Goal: Check status: Check status

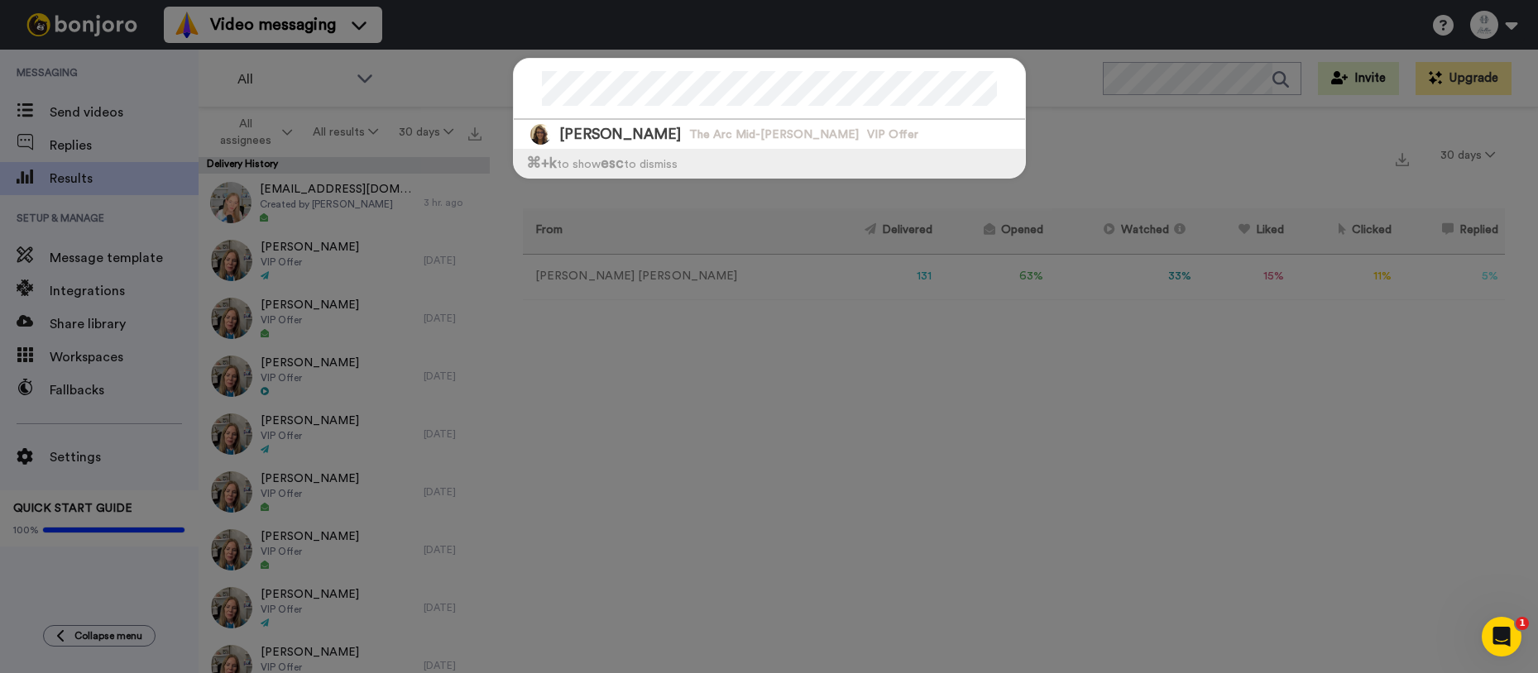
click at [788, 244] on div "Lori Schwark The Arc Mid-Hudson VIP Offer ⌘ +k to show esc to dismiss" at bounding box center [769, 336] width 1538 height 673
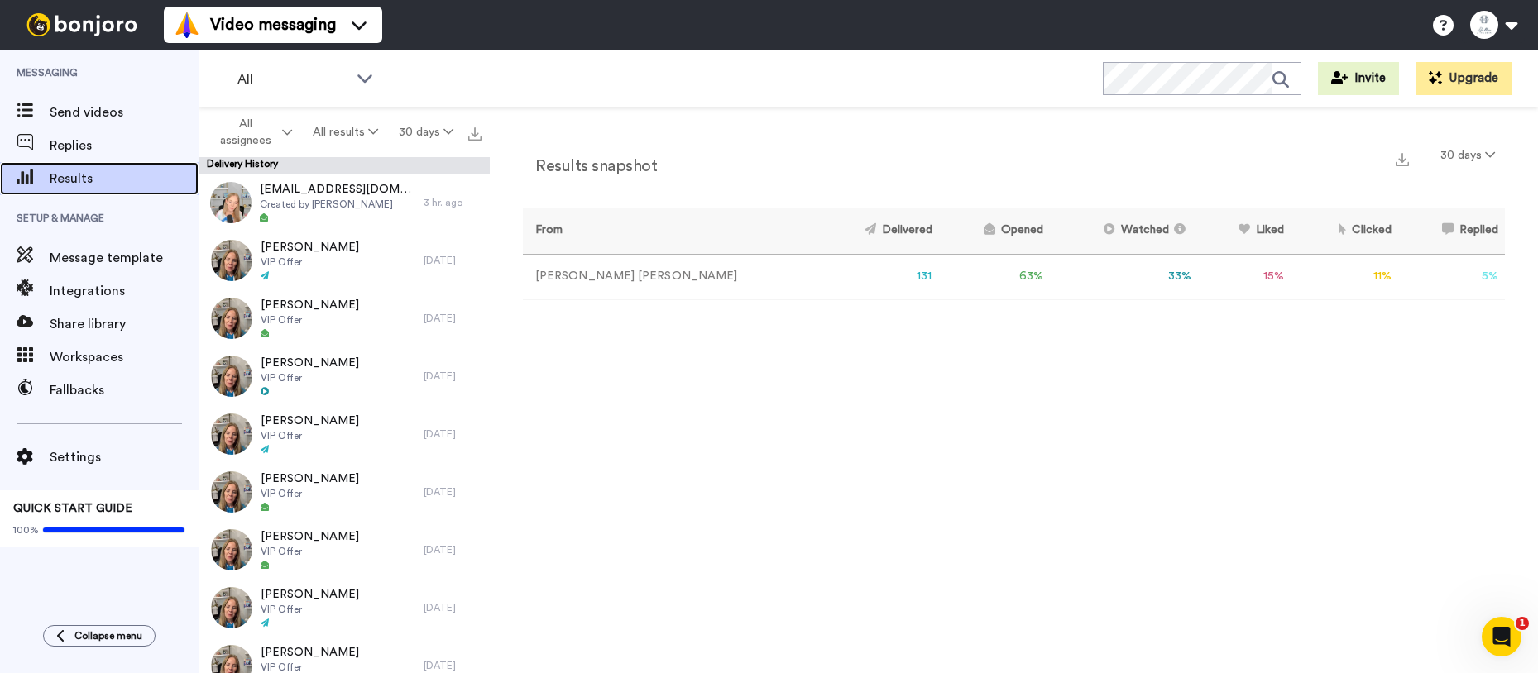
click at [102, 187] on span "Results" at bounding box center [124, 179] width 149 height 20
drag, startPoint x: 779, startPoint y: 279, endPoint x: 729, endPoint y: 295, distance: 52.9
click at [817, 278] on tr "Hallie Bulkin 131 63 % 33 % 15 % 11 % 5 % 0" at bounding box center [1014, 277] width 982 height 46
drag, startPoint x: 927, startPoint y: 279, endPoint x: 951, endPoint y: 280, distance: 24.0
click at [951, 280] on tr "Hallie Bulkin 131 63 % 33 % 15 % 11 % 5 % 0" at bounding box center [1014, 277] width 982 height 46
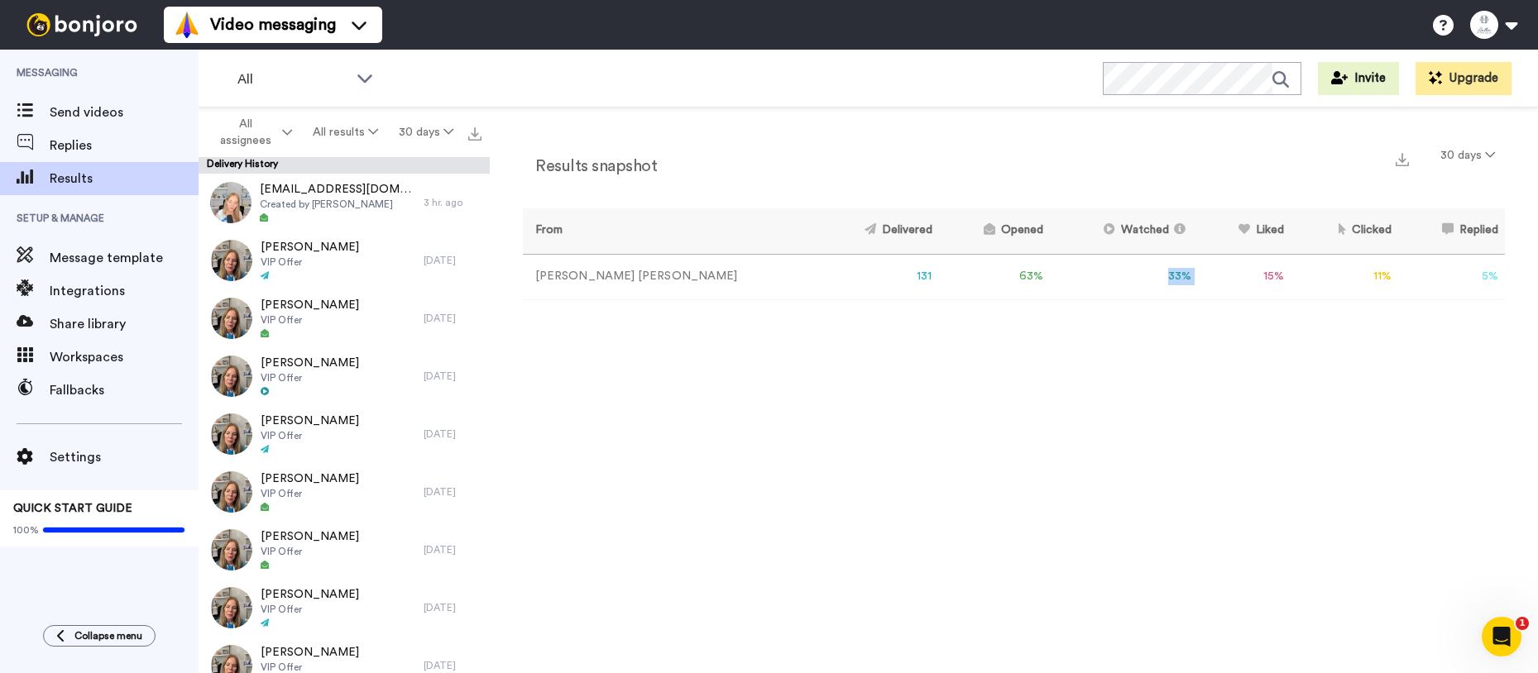
drag, startPoint x: 1091, startPoint y: 275, endPoint x: 1132, endPoint y: 276, distance: 40.5
click at [1132, 276] on tr "Hallie Bulkin 131 63 % 33 % 15 % 11 % 5 % 0" at bounding box center [1014, 277] width 982 height 46
drag, startPoint x: 1209, startPoint y: 279, endPoint x: 1247, endPoint y: 278, distance: 38.1
click at [1247, 278] on tr "Hallie Bulkin 131 63 % 33 % 15 % 11 % 5 % 0" at bounding box center [1014, 277] width 982 height 46
drag, startPoint x: 1335, startPoint y: 280, endPoint x: 1406, endPoint y: 280, distance: 70.3
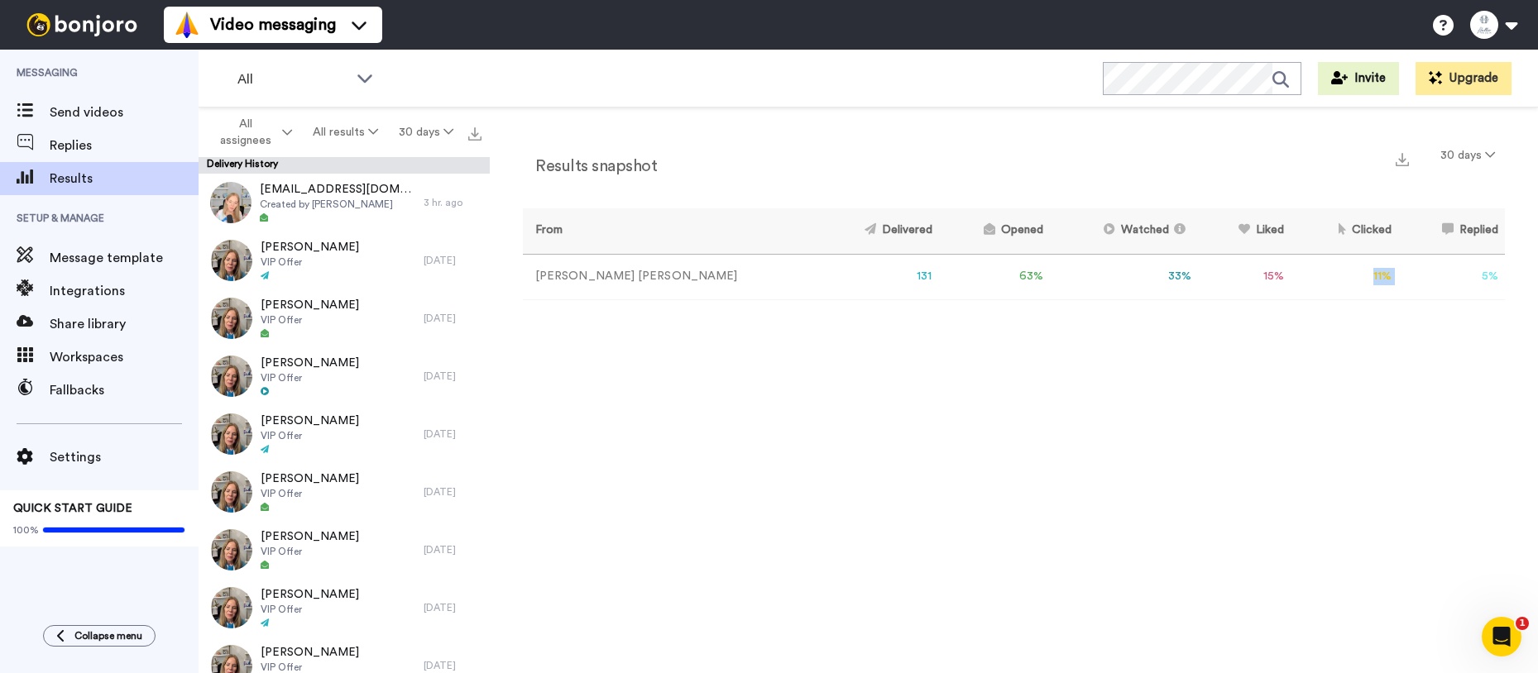
click at [1406, 280] on tr "Hallie Bulkin 131 63 % 33 % 15 % 11 % 5 % 0" at bounding box center [1014, 277] width 982 height 46
drag, startPoint x: 1234, startPoint y: 347, endPoint x: 1217, endPoint y: 347, distance: 17.4
click at [1234, 347] on div "Results snapshot 30 days From Delivered Opened Watched Liked Clicked Replied Fa…" at bounding box center [1014, 395] width 1048 height 574
drag, startPoint x: 577, startPoint y: 154, endPoint x: 943, endPoint y: 337, distance: 409.6
click at [941, 333] on div "Results snapshot 30 days From Delivered Opened Watched Liked Clicked Replied Fa…" at bounding box center [1014, 395] width 1048 height 574
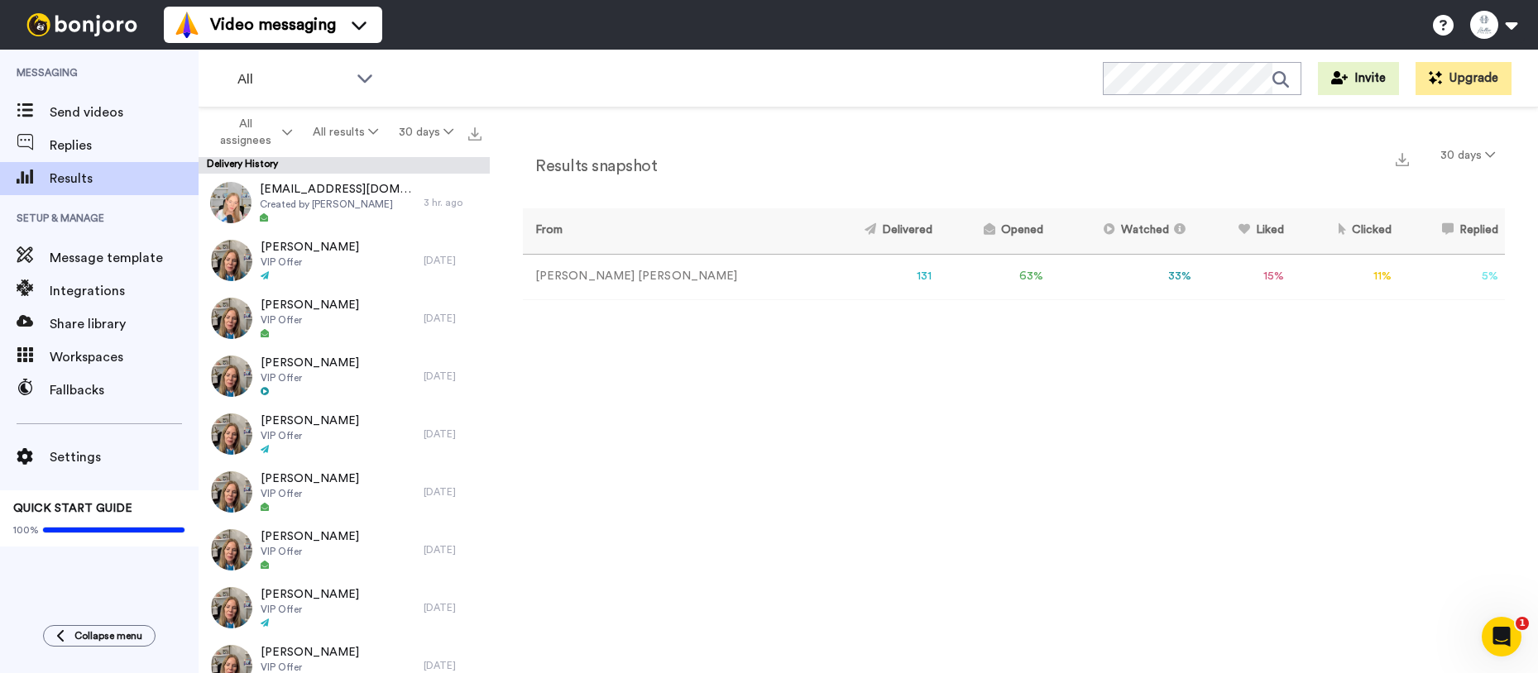
drag, startPoint x: 946, startPoint y: 339, endPoint x: 770, endPoint y: 330, distance: 175.6
click at [921, 337] on div "Results snapshot 30 days From Delivered Opened Watched Liked Clicked Replied Fa…" at bounding box center [1014, 395] width 1048 height 574
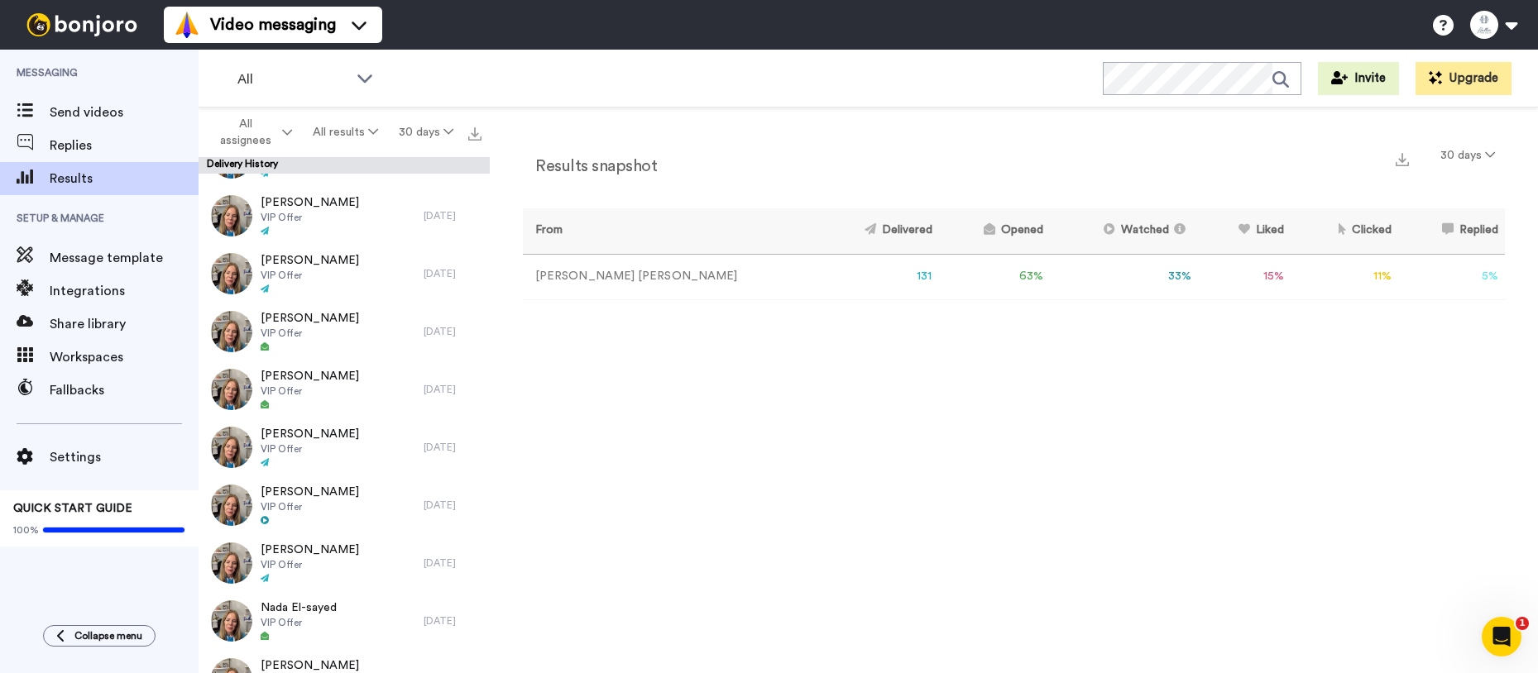
scroll to position [4010, 0]
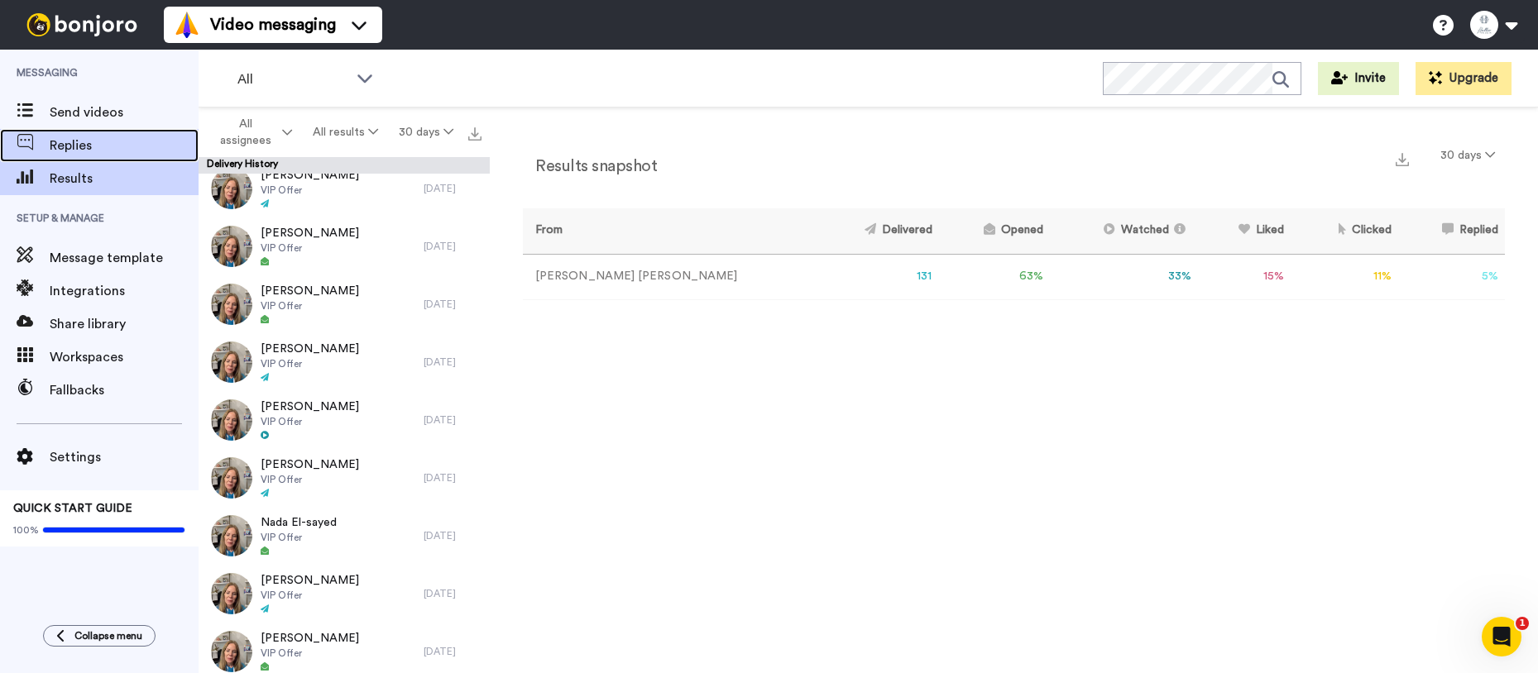
click at [110, 141] on span "Replies" at bounding box center [124, 146] width 149 height 20
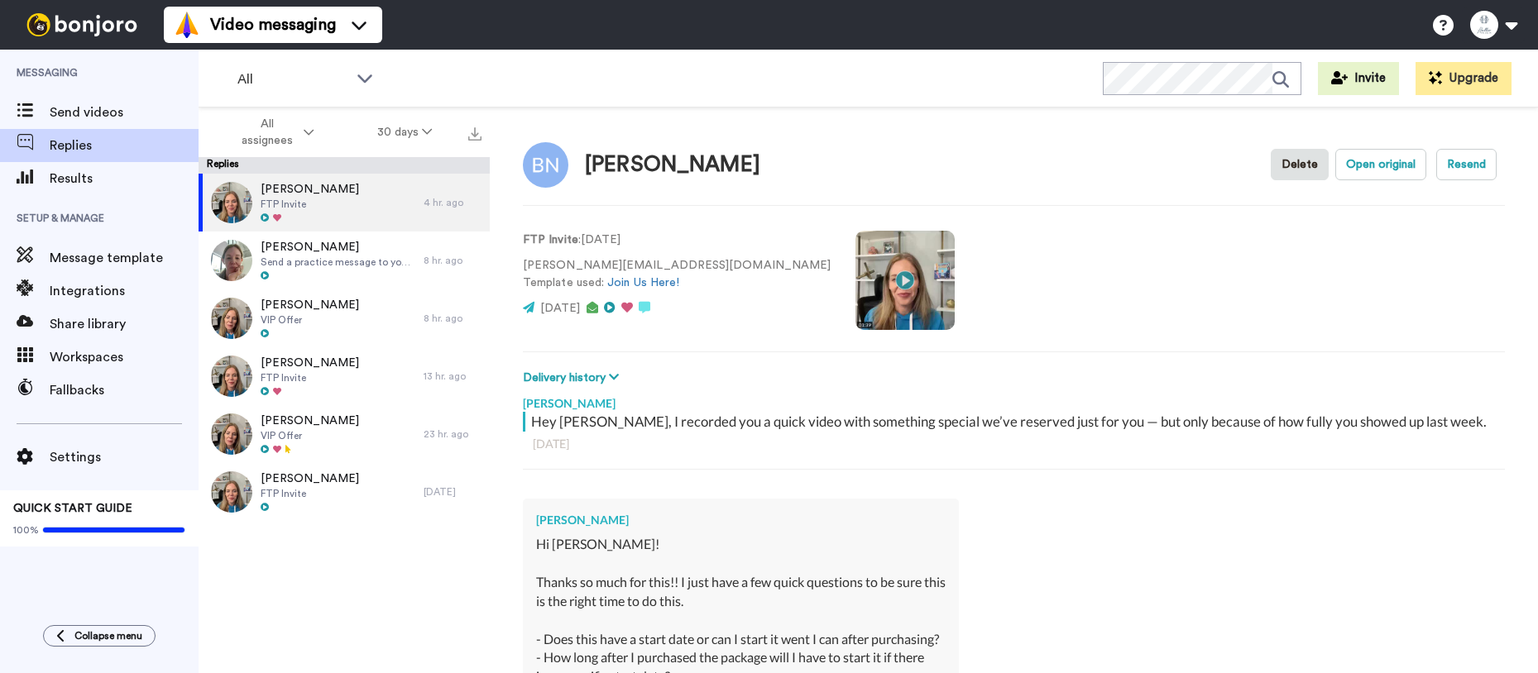
type textarea "x"
